Goal: Information Seeking & Learning: Learn about a topic

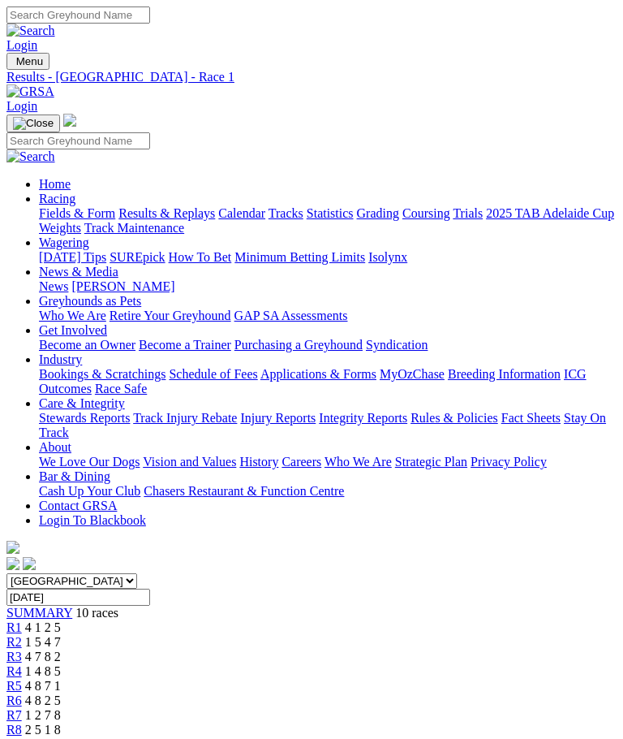
click at [13, 65] on img "Toggle navigation" at bounding box center [13, 65] width 0 height 0
click at [157, 220] on link "Results & Replays" at bounding box center [166, 213] width 97 height 14
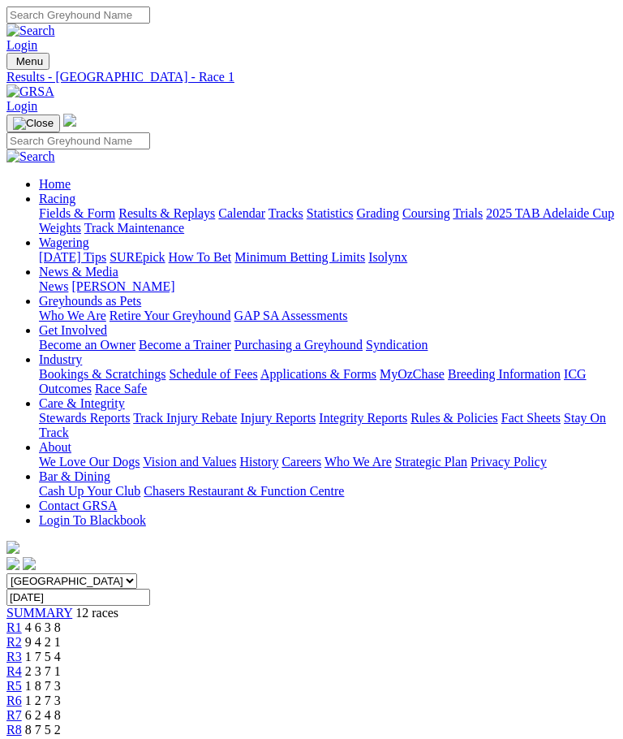
click at [22, 722] on span "R8" at bounding box center [13, 729] width 15 height 14
click at [13, 65] on img "Toggle navigation" at bounding box center [13, 65] width 0 height 0
click at [115, 219] on link "Fields & Form" at bounding box center [77, 213] width 76 height 14
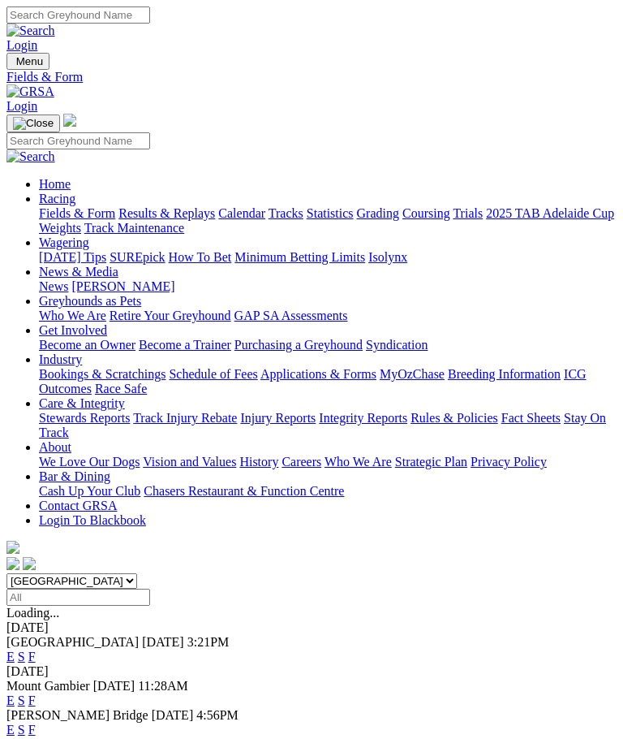
click at [36, 649] on link "F" at bounding box center [31, 656] width 7 height 14
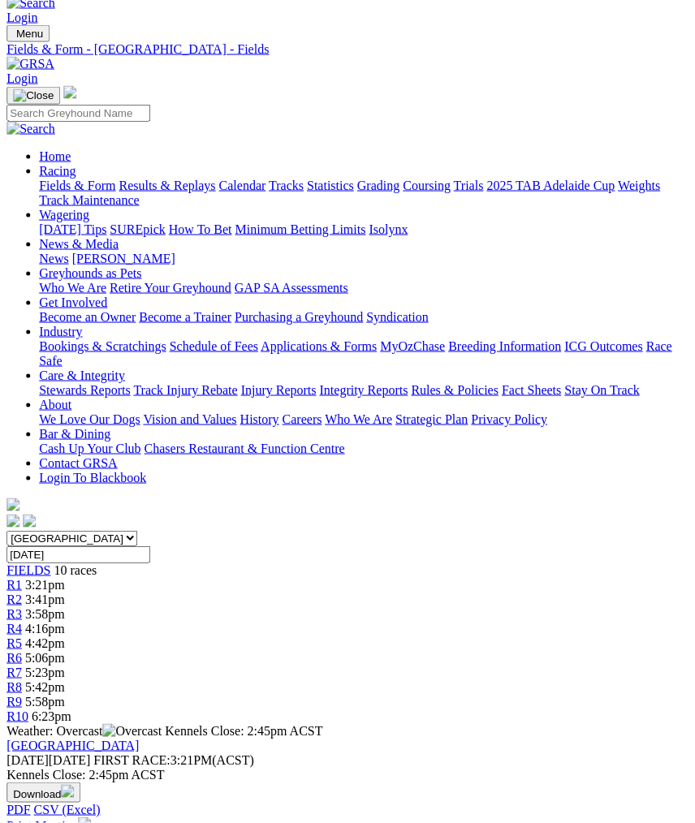
scroll to position [0, 2]
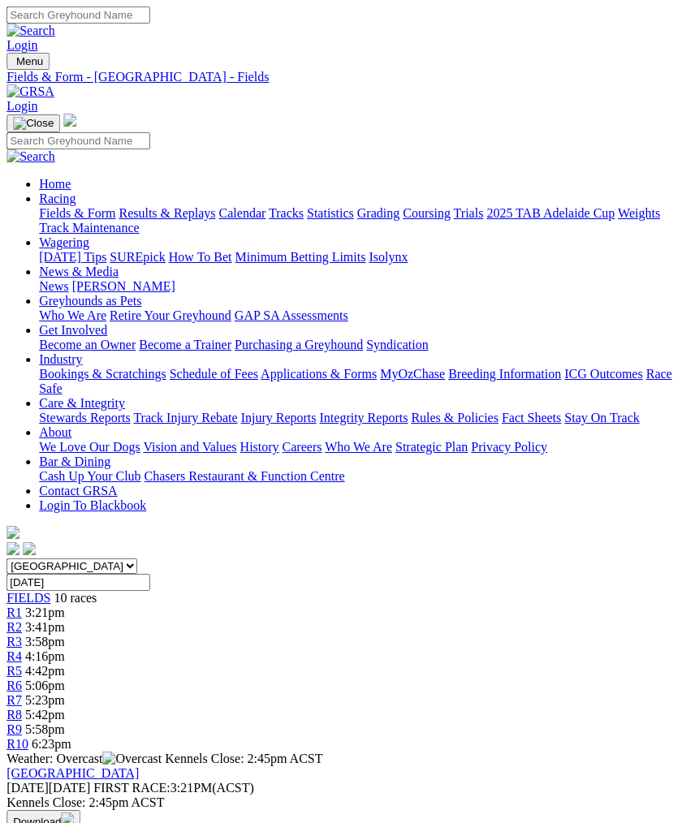
click at [13, 65] on img "Toggle navigation" at bounding box center [13, 65] width 0 height 0
click at [118, 278] on link "News & Media" at bounding box center [79, 272] width 80 height 14
click at [68, 279] on link "News" at bounding box center [53, 286] width 29 height 14
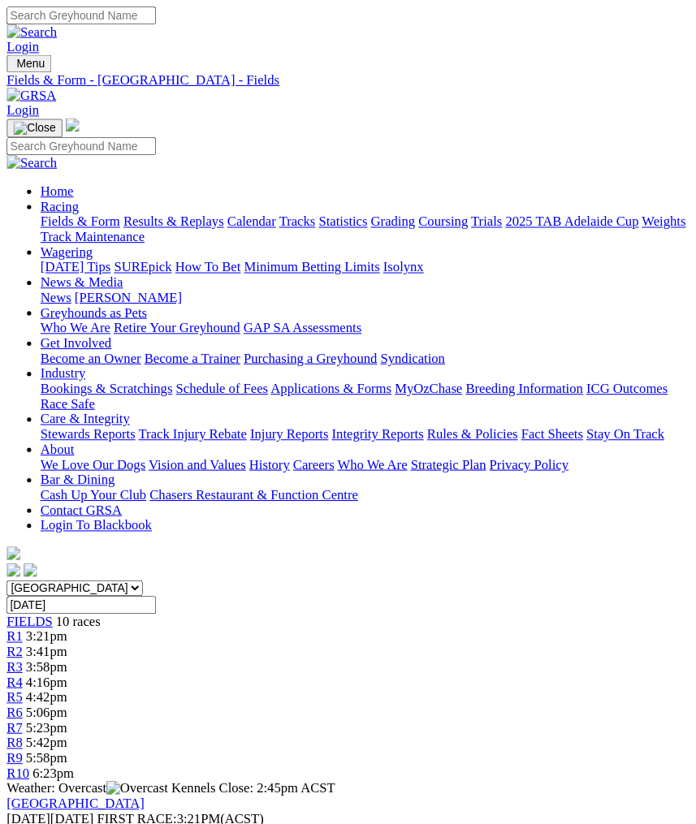
scroll to position [4, 0]
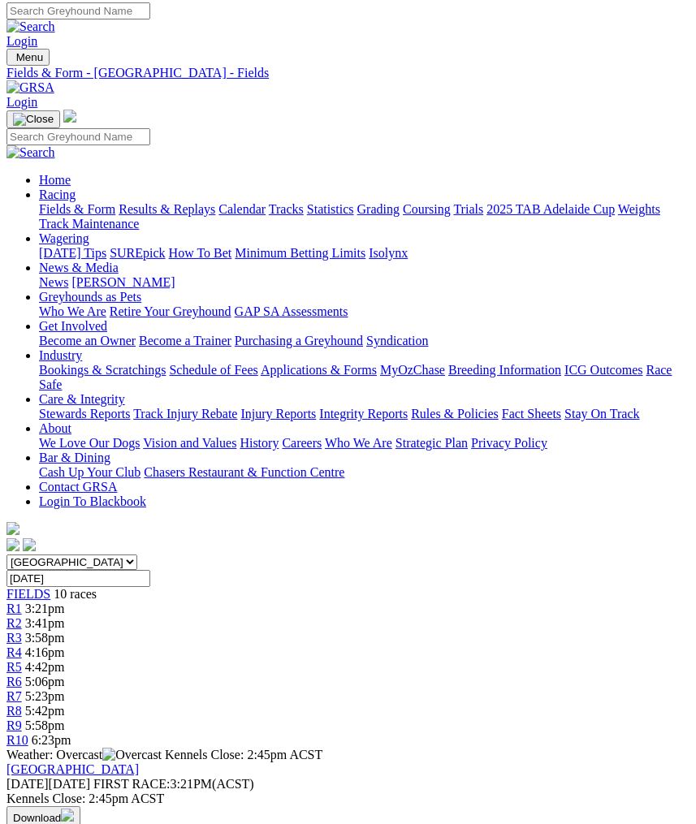
click at [13, 61] on img "Toggle navigation" at bounding box center [13, 61] width 0 height 0
click at [82, 362] on link "Industry" at bounding box center [60, 355] width 43 height 14
click at [125, 406] on link "Care & Integrity" at bounding box center [82, 399] width 86 height 14
click at [319, 407] on link "Integrity Reports" at bounding box center [363, 414] width 88 height 14
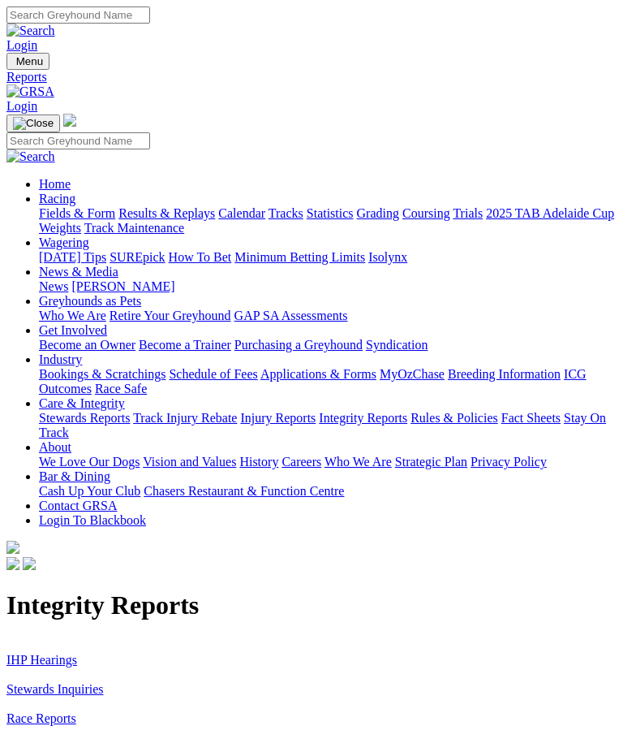
click at [73, 653] on link "IHP Hearings" at bounding box center [41, 660] width 71 height 14
click at [101, 682] on link "Stewards Inquiries" at bounding box center [54, 689] width 97 height 14
click at [13, 65] on img "Toggle navigation" at bounding box center [13, 65] width 0 height 0
click at [75, 192] on link "Racing" at bounding box center [57, 199] width 37 height 14
click at [115, 220] on link "Fields & Form" at bounding box center [77, 213] width 76 height 14
